Goal: Information Seeking & Learning: Learn about a topic

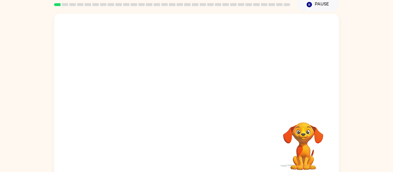
scroll to position [24, 0]
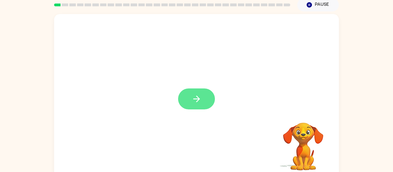
click at [190, 98] on button "button" at bounding box center [196, 99] width 37 height 21
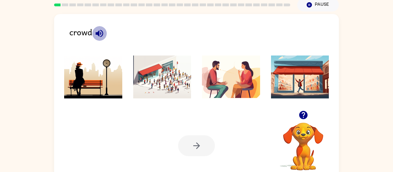
click at [99, 32] on icon "button" at bounding box center [98, 33] width 7 height 7
click at [98, 32] on icon "button" at bounding box center [98, 33] width 7 height 7
click at [167, 85] on img at bounding box center [162, 76] width 58 height 43
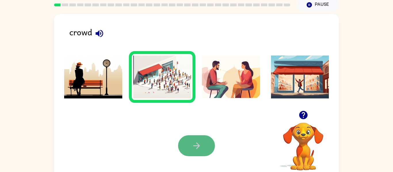
click at [185, 138] on button "button" at bounding box center [196, 145] width 37 height 21
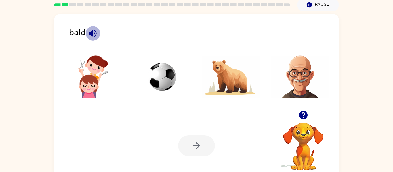
click at [94, 32] on icon "button" at bounding box center [93, 33] width 10 height 10
click at [95, 30] on icon "button" at bounding box center [93, 33] width 10 height 10
click at [308, 87] on img at bounding box center [300, 76] width 58 height 43
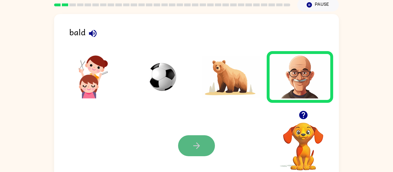
click at [181, 149] on button "button" at bounding box center [196, 145] width 37 height 21
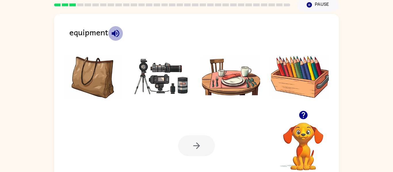
click at [118, 31] on icon "button" at bounding box center [115, 33] width 7 height 7
click at [117, 32] on icon "button" at bounding box center [115, 33] width 10 height 10
click at [169, 90] on img at bounding box center [162, 76] width 58 height 43
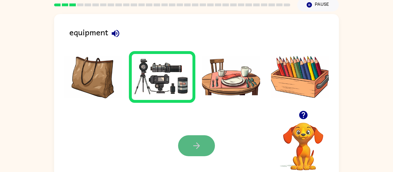
click at [189, 139] on button "button" at bounding box center [196, 145] width 37 height 21
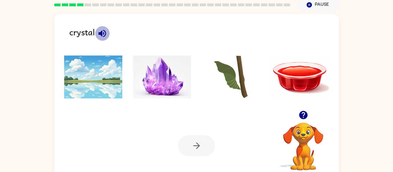
click at [102, 34] on icon "button" at bounding box center [101, 33] width 7 height 7
click at [161, 72] on img at bounding box center [162, 76] width 58 height 43
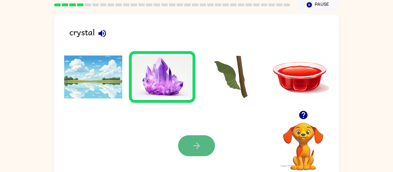
click at [187, 136] on button "button" at bounding box center [196, 145] width 37 height 21
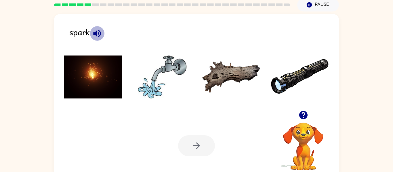
click at [101, 30] on icon "button" at bounding box center [97, 33] width 10 height 10
click at [97, 66] on img at bounding box center [93, 76] width 58 height 43
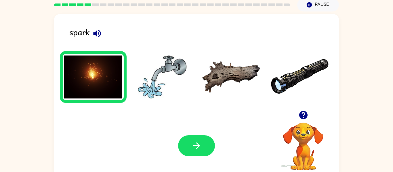
click at [188, 134] on div "Your browser must support playing .mp4 files to use Literably. Please try using…" at bounding box center [196, 146] width 285 height 65
click at [186, 141] on button "button" at bounding box center [196, 145] width 37 height 21
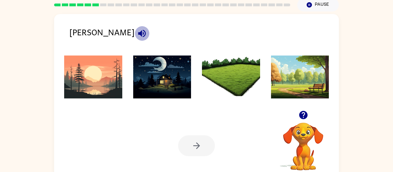
click at [138, 31] on icon "button" at bounding box center [141, 33] width 7 height 7
click at [137, 32] on icon "button" at bounding box center [142, 33] width 10 height 10
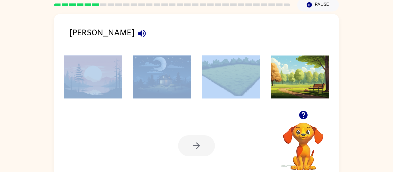
drag, startPoint x: 221, startPoint y: 44, endPoint x: 218, endPoint y: 55, distance: 11.1
click at [218, 55] on div "[PERSON_NAME] Your browser must support playing .mp4 files to use Literably. Pl…" at bounding box center [196, 96] width 285 height 164
click at [219, 57] on img at bounding box center [231, 76] width 58 height 43
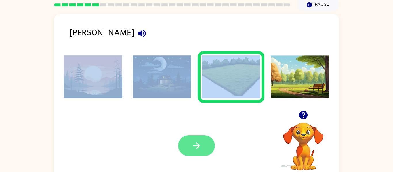
click at [198, 142] on icon "button" at bounding box center [196, 146] width 10 height 10
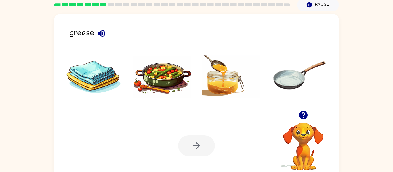
click at [97, 22] on div "grease Your browser must support playing .mp4 files to use Literably. Please tr…" at bounding box center [196, 96] width 285 height 164
click at [99, 30] on icon "button" at bounding box center [101, 33] width 10 height 10
click at [99, 32] on icon "button" at bounding box center [101, 33] width 10 height 10
click at [211, 72] on img at bounding box center [231, 76] width 58 height 43
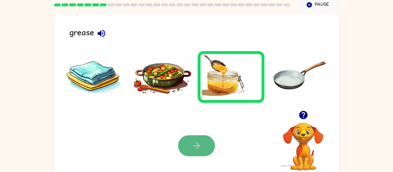
click at [183, 138] on button "button" at bounding box center [196, 145] width 37 height 21
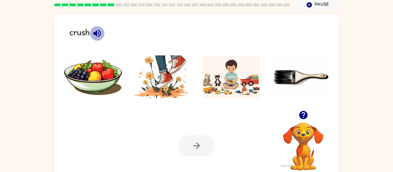
click at [101, 33] on icon "button" at bounding box center [96, 33] width 7 height 7
click at [174, 88] on img at bounding box center [162, 76] width 58 height 43
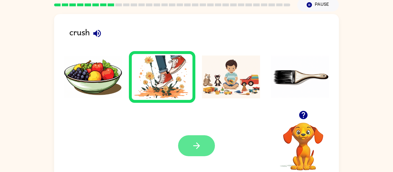
click at [207, 147] on button "button" at bounding box center [196, 145] width 37 height 21
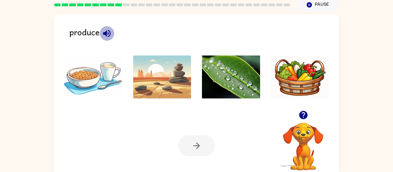
click at [104, 35] on icon "button" at bounding box center [107, 33] width 10 height 10
click at [106, 32] on icon "button" at bounding box center [106, 33] width 7 height 7
click at [107, 30] on icon "button" at bounding box center [107, 33] width 10 height 10
click at [304, 88] on img at bounding box center [300, 76] width 58 height 43
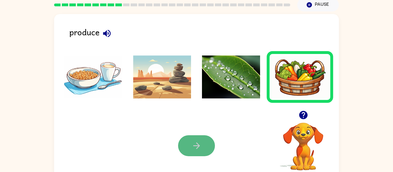
click at [191, 145] on icon "button" at bounding box center [196, 146] width 10 height 10
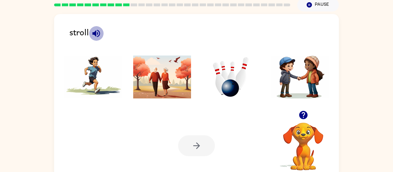
click at [93, 32] on icon "button" at bounding box center [96, 33] width 10 height 10
click at [93, 35] on icon "button" at bounding box center [96, 33] width 10 height 10
click at [93, 34] on icon "button" at bounding box center [95, 33] width 7 height 7
click at [317, 71] on img at bounding box center [300, 76] width 58 height 43
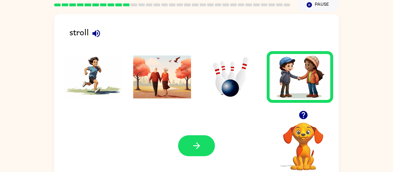
click at [176, 137] on div "Your browser must support playing .mp4 files to use Literably. Please try using…" at bounding box center [196, 146] width 285 height 65
click at [190, 138] on button "button" at bounding box center [196, 145] width 37 height 21
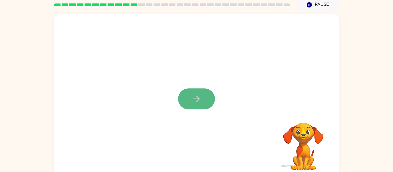
click at [194, 95] on icon "button" at bounding box center [196, 99] width 10 height 10
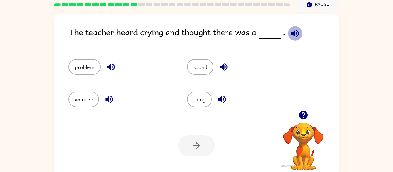
click at [294, 33] on icon "button" at bounding box center [294, 33] width 7 height 7
click at [84, 59] on div "problem" at bounding box center [116, 64] width 118 height 32
drag, startPoint x: 81, startPoint y: 63, endPoint x: 170, endPoint y: 46, distance: 90.3
click at [170, 46] on div "The teacher heard crying and thought there was a . problem sound wonder thing Y…" at bounding box center [196, 96] width 285 height 164
click at [92, 70] on button "problem" at bounding box center [84, 67] width 32 height 16
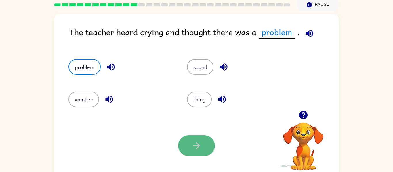
click at [185, 149] on button "button" at bounding box center [196, 145] width 37 height 21
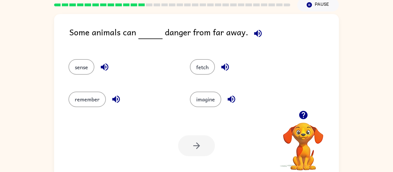
click at [256, 32] on icon "button" at bounding box center [257, 33] width 7 height 7
click at [226, 67] on icon "button" at bounding box center [224, 67] width 7 height 7
click at [105, 71] on icon "button" at bounding box center [104, 67] width 10 height 10
click at [91, 63] on button "sense" at bounding box center [81, 67] width 26 height 16
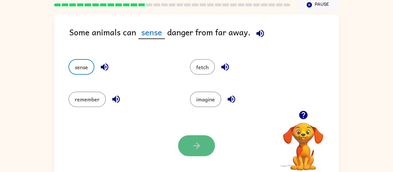
click at [195, 146] on icon "button" at bounding box center [196, 146] width 10 height 10
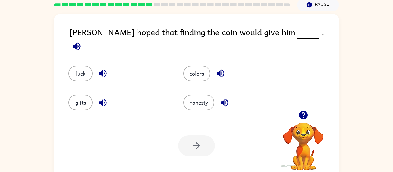
click at [80, 43] on icon "button" at bounding box center [76, 46] width 7 height 7
click at [227, 98] on icon "button" at bounding box center [224, 103] width 10 height 10
click at [101, 98] on icon "button" at bounding box center [103, 103] width 10 height 10
click at [102, 70] on icon "button" at bounding box center [102, 73] width 7 height 7
click at [90, 67] on button "luck" at bounding box center [80, 74] width 24 height 16
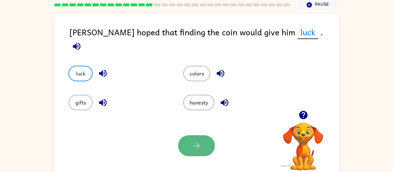
click at [189, 139] on button "button" at bounding box center [196, 145] width 37 height 21
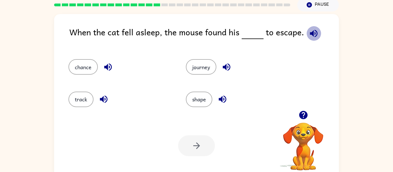
click at [308, 32] on icon "button" at bounding box center [313, 33] width 10 height 10
click at [106, 62] on icon "button" at bounding box center [108, 67] width 10 height 10
click at [103, 92] on div "track" at bounding box center [120, 100] width 104 height 16
click at [104, 98] on icon "button" at bounding box center [104, 99] width 10 height 10
click at [228, 64] on icon "button" at bounding box center [226, 67] width 7 height 7
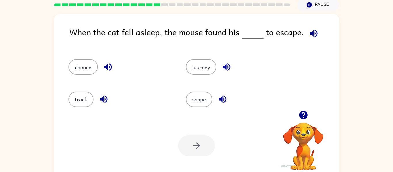
click at [223, 96] on icon "button" at bounding box center [222, 99] width 10 height 10
click at [86, 64] on button "chance" at bounding box center [82, 67] width 29 height 16
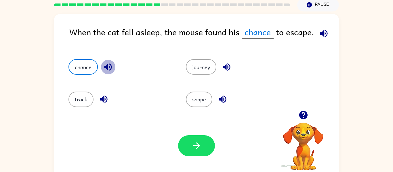
click at [111, 66] on icon "button" at bounding box center [108, 67] width 10 height 10
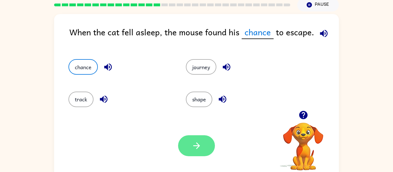
click at [197, 148] on icon "button" at bounding box center [196, 146] width 7 height 7
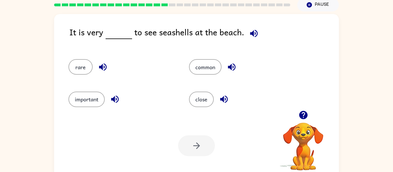
click at [247, 46] on div "It is very to see seashells at the beach." at bounding box center [203, 37] width 269 height 22
click at [252, 35] on icon "button" at bounding box center [254, 33] width 10 height 10
click at [228, 67] on icon "button" at bounding box center [231, 67] width 7 height 7
click at [225, 95] on icon "button" at bounding box center [224, 99] width 10 height 10
click at [102, 67] on icon "button" at bounding box center [102, 67] width 7 height 7
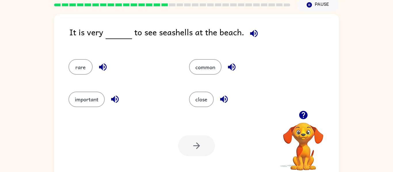
click at [198, 57] on div "common" at bounding box center [238, 64] width 120 height 32
click at [199, 64] on button "common" at bounding box center [205, 67] width 32 height 16
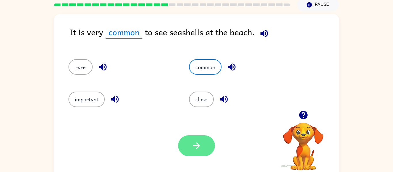
click at [202, 150] on button "button" at bounding box center [196, 145] width 37 height 21
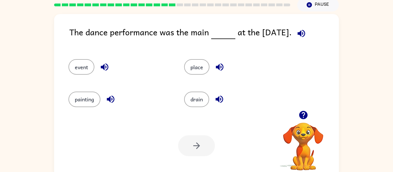
click at [298, 28] on icon "button" at bounding box center [301, 33] width 10 height 10
click at [103, 66] on icon "button" at bounding box center [104, 67] width 7 height 7
click at [110, 100] on icon "button" at bounding box center [110, 99] width 7 height 7
click at [217, 64] on icon "button" at bounding box center [219, 67] width 10 height 10
click at [222, 101] on icon "button" at bounding box center [219, 99] width 10 height 10
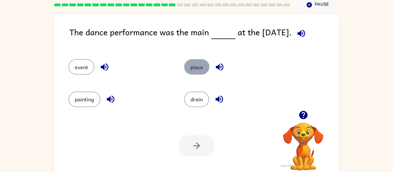
click at [205, 61] on button "place" at bounding box center [196, 67] width 25 height 16
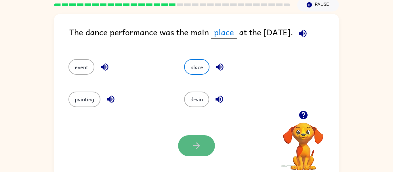
click at [206, 143] on button "button" at bounding box center [196, 145] width 37 height 21
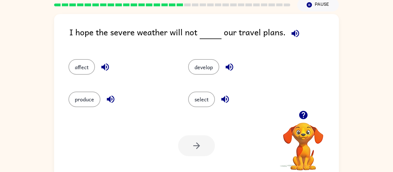
click at [293, 33] on icon "button" at bounding box center [295, 33] width 10 height 10
click at [227, 64] on icon "button" at bounding box center [229, 67] width 10 height 10
click at [227, 98] on icon "button" at bounding box center [225, 99] width 10 height 10
click at [102, 65] on icon "button" at bounding box center [105, 67] width 10 height 10
click at [110, 95] on icon "button" at bounding box center [111, 99] width 10 height 10
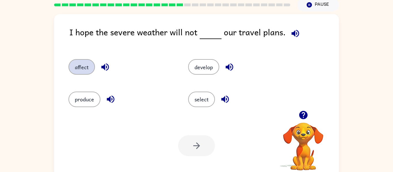
drag, startPoint x: 61, startPoint y: 57, endPoint x: 71, endPoint y: 64, distance: 11.9
click at [71, 64] on div "affect" at bounding box center [117, 64] width 120 height 32
click at [71, 64] on button "affect" at bounding box center [81, 67] width 26 height 16
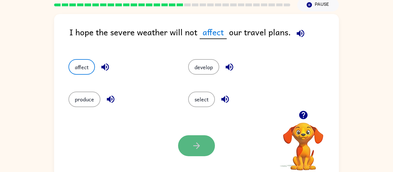
click at [200, 153] on button "button" at bounding box center [196, 145] width 37 height 21
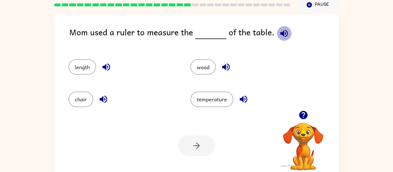
click at [283, 35] on icon "button" at bounding box center [283, 33] width 7 height 7
click at [111, 66] on icon "button" at bounding box center [106, 67] width 10 height 10
click at [106, 96] on icon "button" at bounding box center [103, 99] width 10 height 10
click at [227, 72] on icon "button" at bounding box center [226, 67] width 10 height 10
click at [239, 90] on div "temperature" at bounding box center [240, 97] width 122 height 32
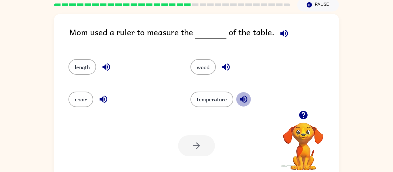
click at [243, 93] on button "button" at bounding box center [243, 99] width 15 height 15
click at [283, 32] on icon "button" at bounding box center [284, 33] width 10 height 10
click at [86, 70] on button "length" at bounding box center [82, 67] width 28 height 16
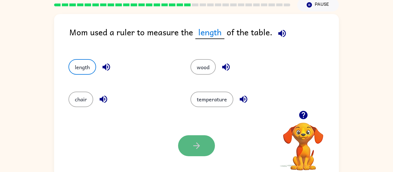
click at [204, 144] on button "button" at bounding box center [196, 145] width 37 height 21
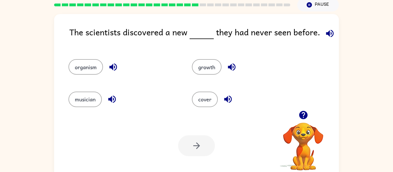
click at [326, 31] on icon "button" at bounding box center [330, 33] width 10 height 10
click at [227, 65] on icon "button" at bounding box center [232, 67] width 10 height 10
click at [228, 97] on icon "button" at bounding box center [227, 99] width 7 height 7
click at [110, 68] on icon "button" at bounding box center [113, 67] width 10 height 10
click at [110, 97] on icon "button" at bounding box center [112, 99] width 10 height 10
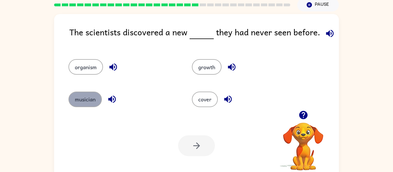
click at [96, 102] on button "musician" at bounding box center [84, 100] width 33 height 16
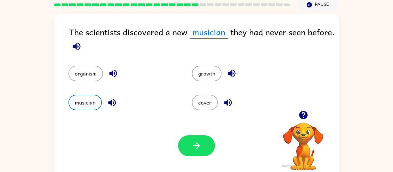
click at [188, 133] on div "Your browser must support playing .mp4 files to use Literably. Please try using…" at bounding box center [196, 146] width 285 height 65
click at [188, 135] on div "Your browser must support playing .mp4 files to use Literably. Please try using…" at bounding box center [196, 146] width 285 height 65
click at [189, 141] on button "button" at bounding box center [196, 145] width 37 height 21
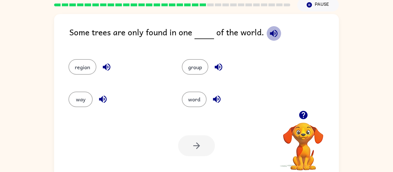
click at [270, 34] on icon "button" at bounding box center [273, 33] width 7 height 7
click at [105, 66] on icon "button" at bounding box center [106, 67] width 7 height 7
click at [102, 94] on icon "button" at bounding box center [103, 99] width 10 height 10
click at [221, 67] on icon "button" at bounding box center [217, 67] width 7 height 7
click at [215, 99] on icon "button" at bounding box center [216, 99] width 7 height 7
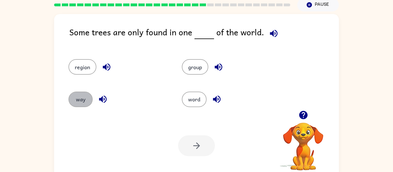
drag, startPoint x: 87, startPoint y: 98, endPoint x: 131, endPoint y: 103, distance: 44.9
click at [131, 103] on div "way" at bounding box center [118, 100] width 100 height 16
click at [79, 97] on button "way" at bounding box center [80, 100] width 24 height 16
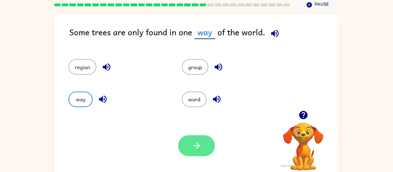
click at [196, 151] on icon "button" at bounding box center [196, 146] width 10 height 10
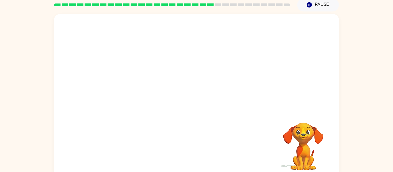
click at [140, 90] on video "Your browser must support playing .mp4 files to use Literably. Please try using…" at bounding box center [196, 62] width 285 height 97
click at [140, 93] on video "Your browser must support playing .mp4 files to use Literably. Please try using…" at bounding box center [196, 62] width 285 height 97
click at [147, 94] on video "Your browser must support playing .mp4 files to use Literably. Please try using…" at bounding box center [196, 62] width 285 height 97
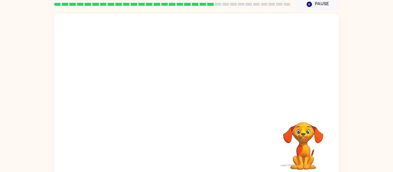
scroll to position [30, 0]
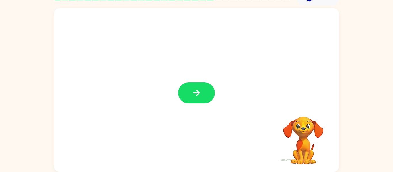
drag, startPoint x: 154, startPoint y: 95, endPoint x: 155, endPoint y: 92, distance: 3.0
click at [155, 92] on div at bounding box center [196, 90] width 285 height 164
click at [210, 97] on button "button" at bounding box center [196, 93] width 37 height 21
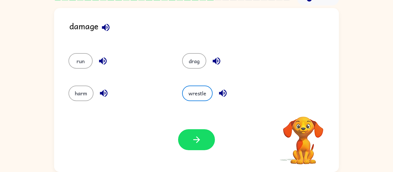
click at [211, 97] on button "wrestle" at bounding box center [197, 94] width 30 height 16
click at [106, 25] on icon "button" at bounding box center [105, 27] width 7 height 7
click at [104, 90] on icon "button" at bounding box center [103, 93] width 7 height 7
click at [101, 58] on icon "button" at bounding box center [103, 61] width 10 height 10
click at [212, 57] on icon "button" at bounding box center [216, 61] width 10 height 10
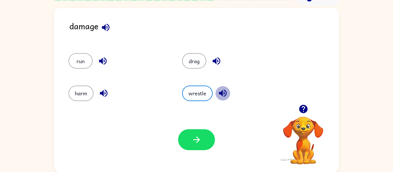
click at [221, 89] on icon "button" at bounding box center [223, 93] width 10 height 10
click at [188, 54] on button "drag" at bounding box center [194, 61] width 24 height 16
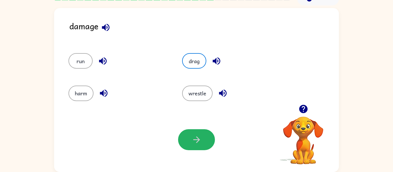
click at [197, 151] on div "Your browser must support playing .mp4 files to use Literably. Please try using…" at bounding box center [196, 140] width 285 height 65
click at [198, 150] on button "button" at bounding box center [196, 139] width 37 height 21
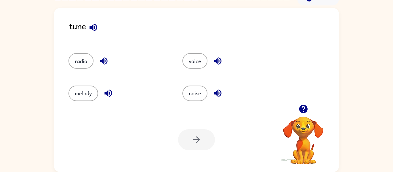
click at [93, 22] on icon "button" at bounding box center [93, 27] width 10 height 10
click at [99, 60] on icon "button" at bounding box center [104, 61] width 10 height 10
click at [105, 94] on icon "button" at bounding box center [107, 93] width 7 height 7
click at [77, 97] on button "melody" at bounding box center [83, 94] width 30 height 16
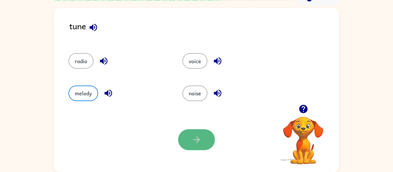
click at [197, 141] on icon "button" at bounding box center [196, 140] width 7 height 7
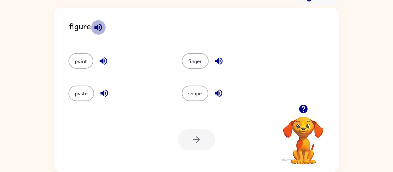
click at [97, 25] on icon "button" at bounding box center [97, 27] width 7 height 7
click at [103, 56] on icon "button" at bounding box center [103, 61] width 10 height 10
click at [108, 91] on icon "button" at bounding box center [104, 93] width 10 height 10
click at [221, 62] on icon "button" at bounding box center [219, 61] width 10 height 10
click at [218, 92] on icon "button" at bounding box center [217, 93] width 7 height 7
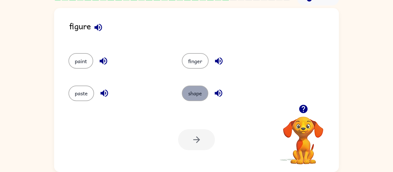
click at [198, 92] on button "shape" at bounding box center [195, 94] width 26 height 16
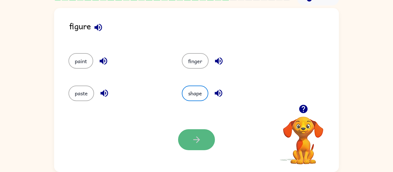
click at [199, 135] on icon "button" at bounding box center [196, 140] width 10 height 10
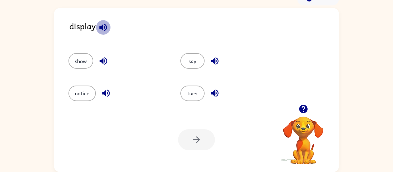
click at [107, 27] on icon "button" at bounding box center [103, 27] width 10 height 10
click at [107, 91] on icon "button" at bounding box center [106, 93] width 10 height 10
click at [104, 63] on icon "button" at bounding box center [103, 61] width 10 height 10
click at [215, 59] on icon "button" at bounding box center [215, 61] width 10 height 10
click at [210, 91] on icon "button" at bounding box center [215, 93] width 10 height 10
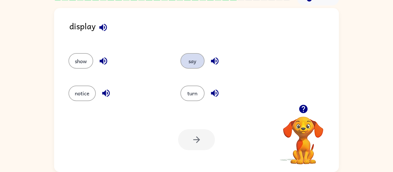
drag, startPoint x: 189, startPoint y: 71, endPoint x: 191, endPoint y: 66, distance: 4.5
click at [191, 66] on div "say" at bounding box center [225, 58] width 112 height 32
click at [191, 66] on button "say" at bounding box center [192, 61] width 24 height 16
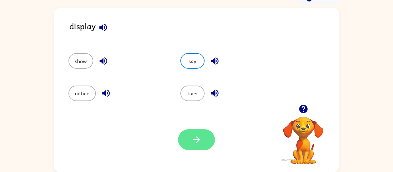
click at [185, 142] on button "button" at bounding box center [196, 139] width 37 height 21
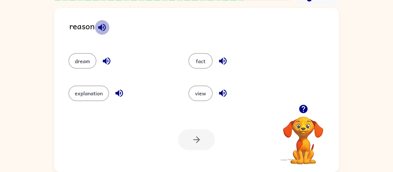
click at [103, 27] on icon "button" at bounding box center [101, 27] width 7 height 7
click at [100, 68] on div "dream" at bounding box center [121, 61] width 107 height 16
click at [104, 59] on icon "button" at bounding box center [106, 61] width 10 height 10
click at [117, 89] on icon "button" at bounding box center [119, 93] width 10 height 10
click at [226, 60] on icon "button" at bounding box center [222, 60] width 7 height 7
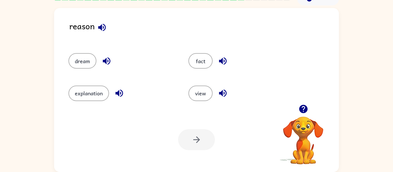
click at [226, 60] on icon "button" at bounding box center [222, 60] width 7 height 7
click at [223, 93] on icon "button" at bounding box center [223, 93] width 10 height 10
click at [199, 58] on button "fact" at bounding box center [200, 61] width 24 height 16
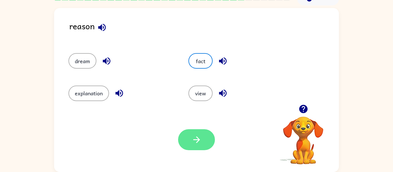
click at [195, 144] on icon "button" at bounding box center [196, 140] width 10 height 10
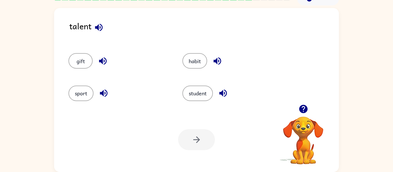
click at [100, 24] on icon "button" at bounding box center [98, 27] width 7 height 7
click at [100, 57] on icon "button" at bounding box center [103, 61] width 10 height 10
click at [101, 91] on icon "button" at bounding box center [104, 93] width 10 height 10
click at [219, 63] on icon "button" at bounding box center [217, 61] width 10 height 10
click at [219, 93] on icon "button" at bounding box center [223, 93] width 10 height 10
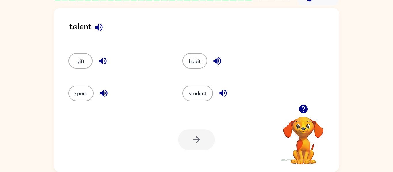
click at [105, 91] on icon "button" at bounding box center [104, 93] width 10 height 10
click at [79, 87] on button "sport" at bounding box center [80, 94] width 25 height 16
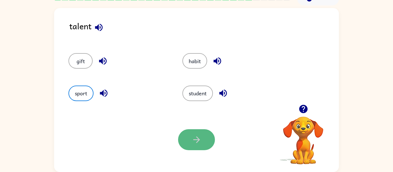
click at [187, 133] on button "button" at bounding box center [196, 139] width 37 height 21
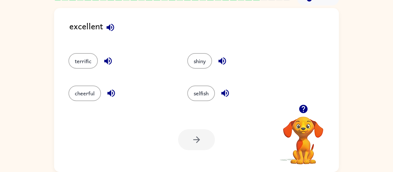
click at [110, 25] on icon "button" at bounding box center [110, 27] width 10 height 10
click at [106, 61] on icon "button" at bounding box center [107, 60] width 7 height 7
click at [113, 93] on icon "button" at bounding box center [111, 93] width 10 height 10
click at [218, 61] on icon "button" at bounding box center [222, 61] width 10 height 10
click at [237, 110] on div "Your browser must support playing .mp4 files to use Literably. Please try using…" at bounding box center [196, 140] width 285 height 65
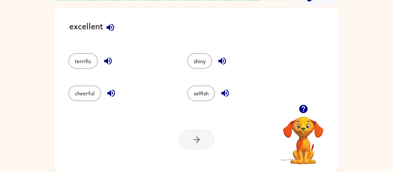
click at [225, 92] on icon "button" at bounding box center [224, 93] width 7 height 7
click at [74, 57] on button "terrific" at bounding box center [82, 61] width 29 height 16
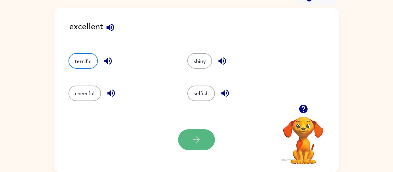
click at [189, 143] on button "button" at bounding box center [196, 139] width 37 height 21
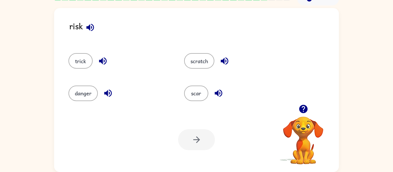
click at [87, 26] on icon "button" at bounding box center [89, 27] width 7 height 7
click at [102, 58] on icon "button" at bounding box center [103, 61] width 10 height 10
click at [103, 90] on icon "button" at bounding box center [108, 93] width 10 height 10
click at [221, 61] on icon "button" at bounding box center [224, 61] width 10 height 10
click at [215, 91] on icon "button" at bounding box center [218, 93] width 10 height 10
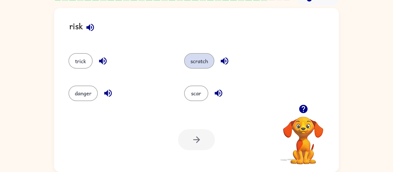
click at [206, 67] on button "scratch" at bounding box center [199, 61] width 30 height 16
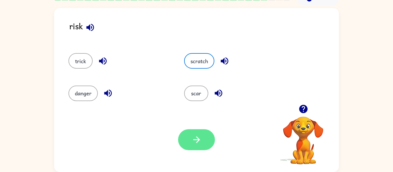
click at [211, 131] on div at bounding box center [196, 139] width 37 height 21
click at [202, 145] on button "button" at bounding box center [196, 139] width 37 height 21
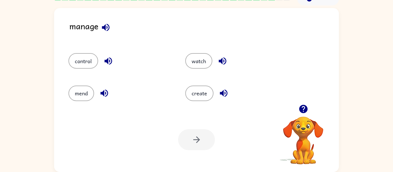
click at [104, 26] on icon "button" at bounding box center [106, 27] width 10 height 10
click at [112, 64] on icon "button" at bounding box center [108, 61] width 10 height 10
click at [100, 99] on button "button" at bounding box center [104, 93] width 15 height 15
click at [110, 101] on div "mend" at bounding box center [119, 94] width 103 height 16
click at [225, 64] on icon "button" at bounding box center [221, 60] width 7 height 7
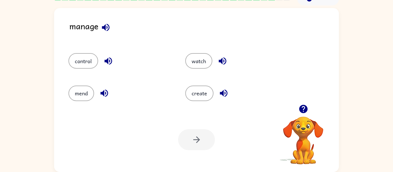
click at [220, 100] on div "create" at bounding box center [236, 94] width 103 height 16
click at [223, 99] on button "button" at bounding box center [223, 93] width 15 height 15
click at [103, 95] on icon "button" at bounding box center [103, 93] width 7 height 7
click at [78, 99] on button "mend" at bounding box center [81, 94] width 26 height 16
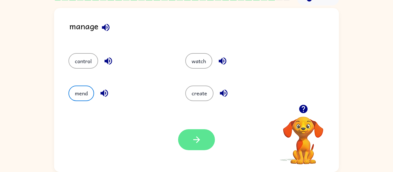
click at [197, 142] on icon "button" at bounding box center [196, 140] width 10 height 10
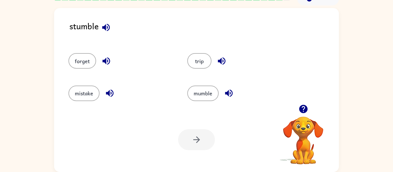
click at [103, 30] on icon "button" at bounding box center [106, 27] width 10 height 10
click at [106, 60] on icon "button" at bounding box center [106, 61] width 10 height 10
drag, startPoint x: 101, startPoint y: 93, endPoint x: 126, endPoint y: 100, distance: 25.9
click at [126, 100] on div "mistake" at bounding box center [121, 94] width 106 height 16
click at [114, 93] on icon "button" at bounding box center [110, 93] width 10 height 10
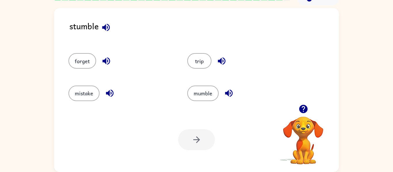
click at [219, 61] on icon "button" at bounding box center [221, 60] width 7 height 7
click at [230, 99] on button "button" at bounding box center [228, 93] width 15 height 15
click at [108, 31] on icon "button" at bounding box center [106, 27] width 10 height 10
click at [200, 90] on button "mumble" at bounding box center [202, 94] width 31 height 16
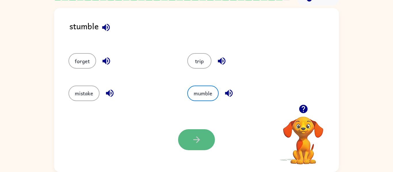
click at [188, 137] on button "button" at bounding box center [196, 139] width 37 height 21
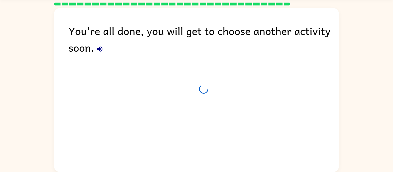
scroll to position [20, 0]
